Goal: Task Accomplishment & Management: Manage account settings

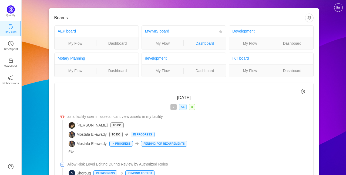
click at [199, 42] on link "Dashboard" at bounding box center [205, 43] width 42 height 6
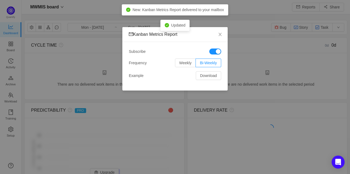
scroll to position [6, 7]
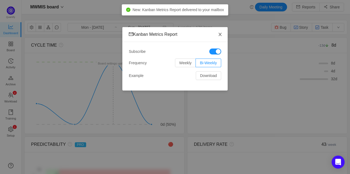
click at [222, 35] on icon "icon: close" at bounding box center [220, 34] width 4 height 4
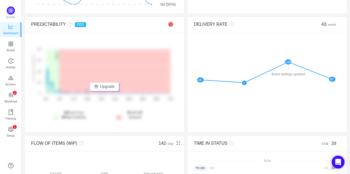
scroll to position [114, 0]
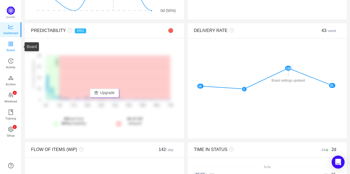
click at [13, 48] on span "Board" at bounding box center [11, 50] width 8 height 11
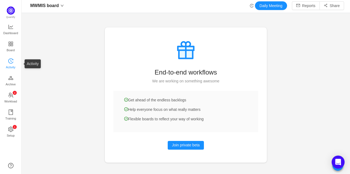
scroll to position [1, 0]
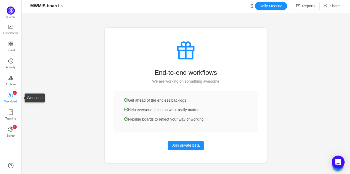
click at [15, 94] on p "4" at bounding box center [14, 93] width 1 height 4
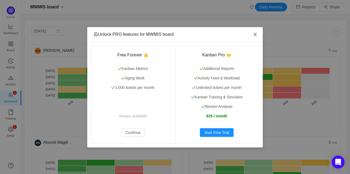
click at [259, 34] on span "Close" at bounding box center [255, 34] width 15 height 15
click at [256, 31] on span "Close" at bounding box center [255, 34] width 15 height 15
click at [258, 36] on span "Close" at bounding box center [255, 34] width 15 height 15
click at [256, 34] on icon "icon: close" at bounding box center [255, 34] width 4 height 4
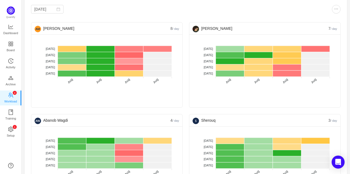
scroll to position [135, 0]
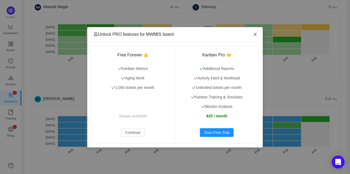
click at [255, 34] on icon "icon: close" at bounding box center [255, 34] width 4 height 4
click at [257, 34] on icon "icon: close" at bounding box center [255, 34] width 4 height 4
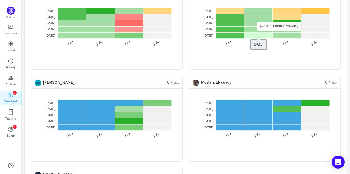
scroll to position [189, 0]
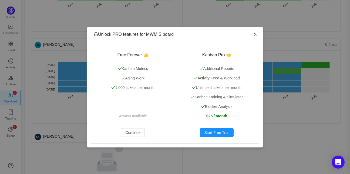
click at [256, 34] on icon "icon: close" at bounding box center [255, 34] width 4 height 4
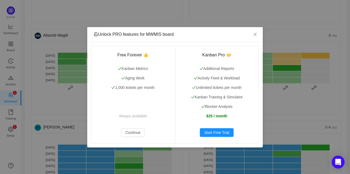
scroll to position [108, 0]
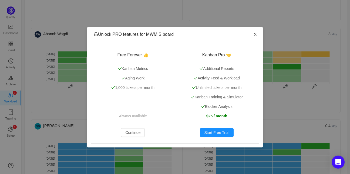
click at [258, 36] on span "Close" at bounding box center [255, 34] width 15 height 15
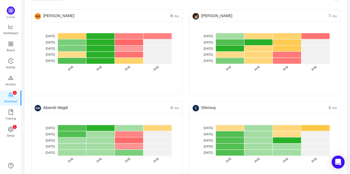
scroll to position [0, 0]
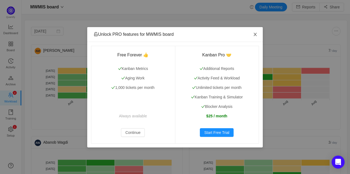
click at [256, 35] on icon "icon: close" at bounding box center [255, 34] width 3 height 3
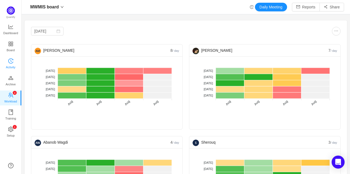
click at [13, 59] on link "Activity" at bounding box center [10, 63] width 5 height 11
